Goal: Information Seeking & Learning: Learn about a topic

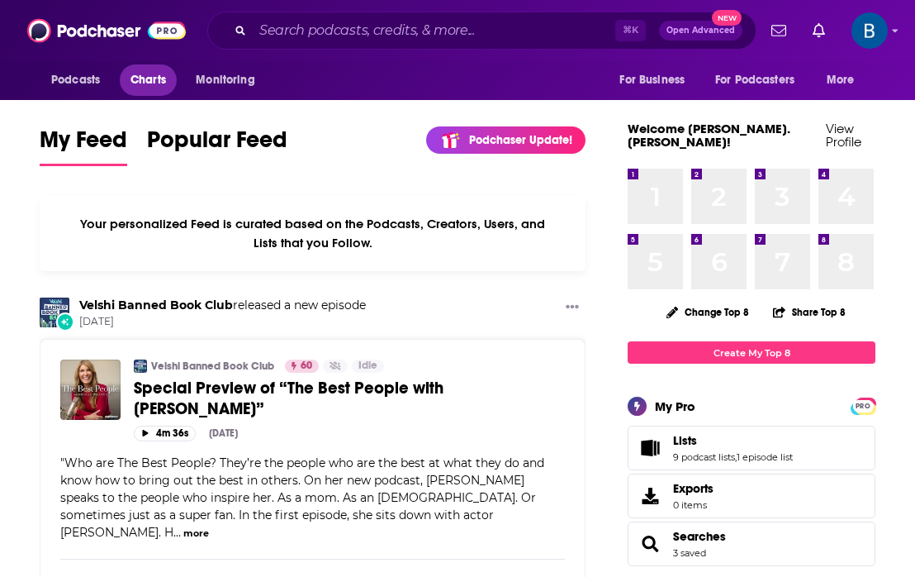
click at [154, 78] on span "Charts" at bounding box center [149, 80] width 36 height 23
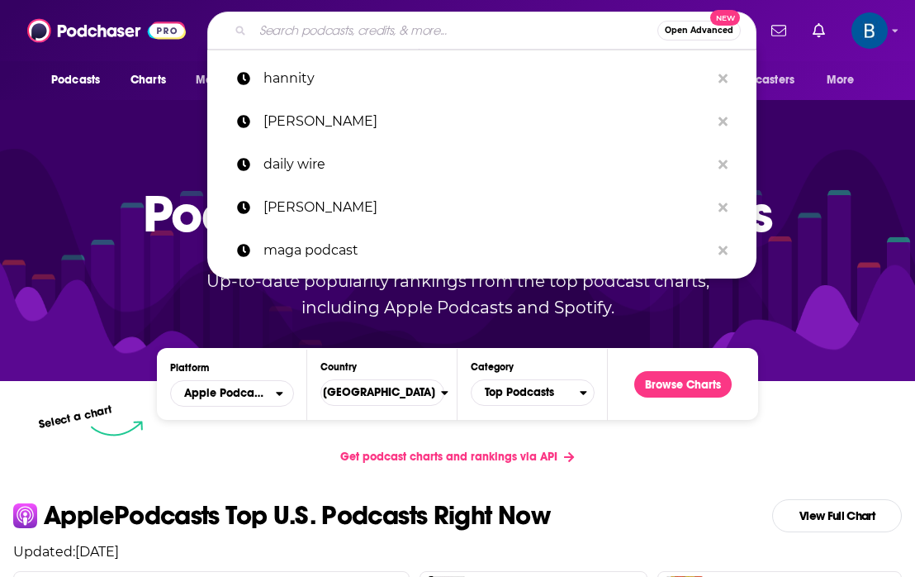
click at [325, 32] on input "Search podcasts, credits, & more..." at bounding box center [455, 30] width 405 height 26
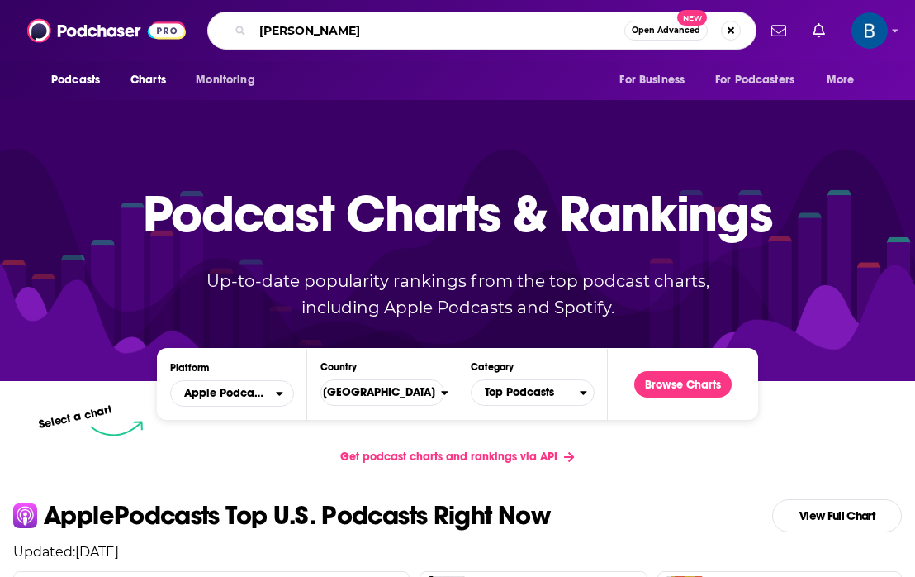
type input "[PERSON_NAME]"
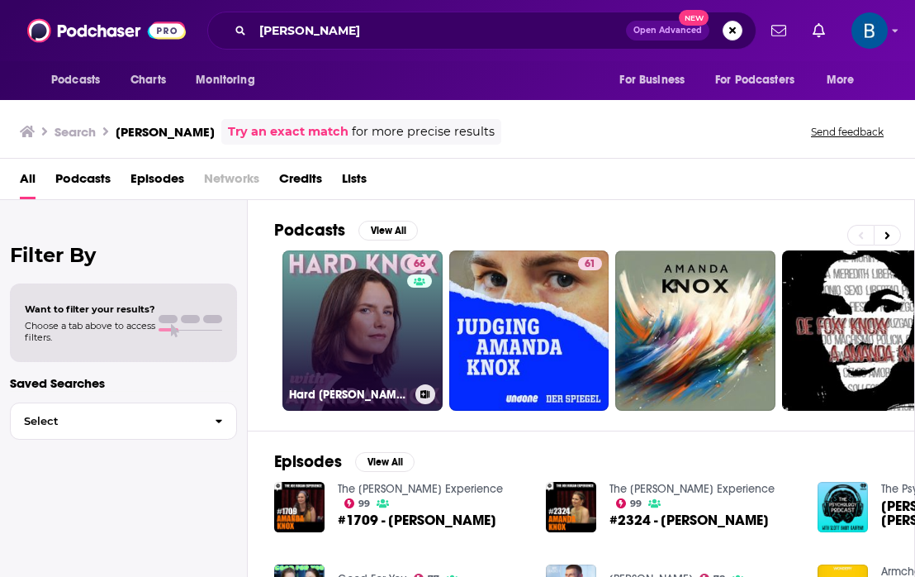
click at [349, 306] on link "66 Hard [PERSON_NAME] with [PERSON_NAME]" at bounding box center [363, 330] width 160 height 160
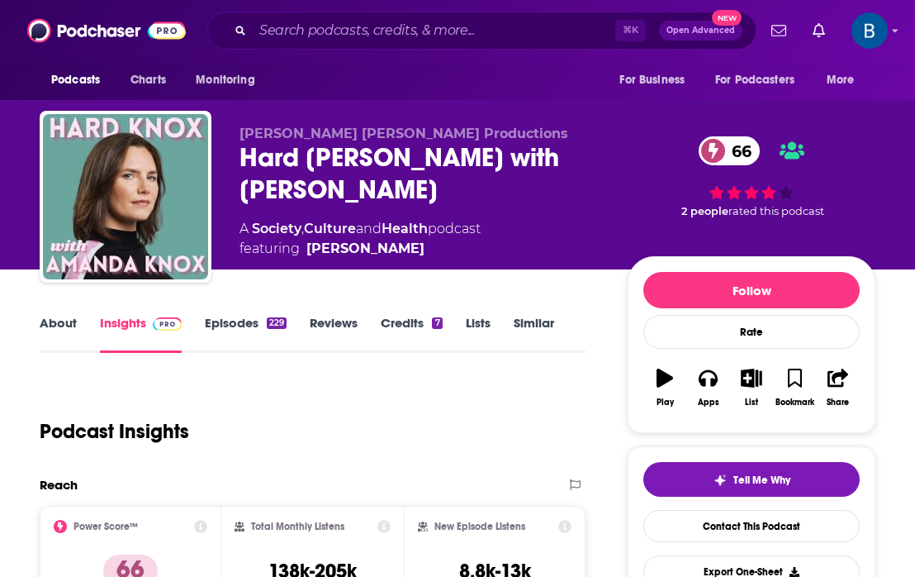
click at [257, 317] on link "Episodes 229" at bounding box center [246, 334] width 82 height 38
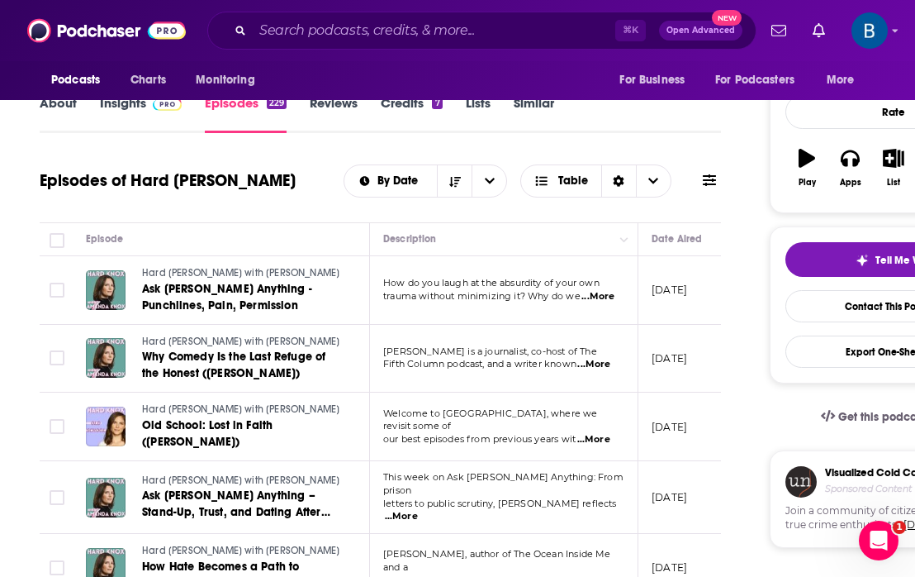
scroll to position [221, 0]
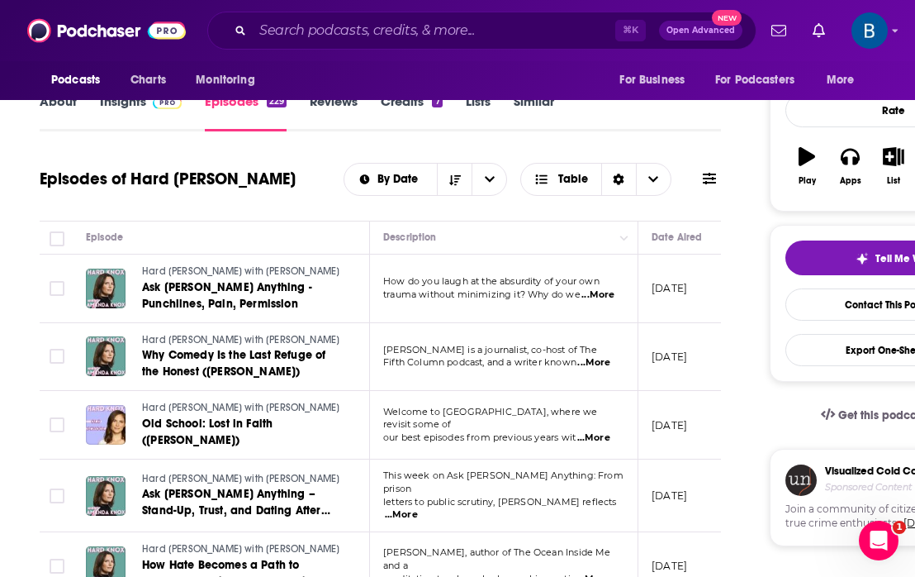
click at [606, 366] on span "...More" at bounding box center [593, 362] width 33 height 13
drag, startPoint x: 473, startPoint y: 249, endPoint x: 427, endPoint y: 249, distance: 46.3
